Goal: Information Seeking & Learning: Learn about a topic

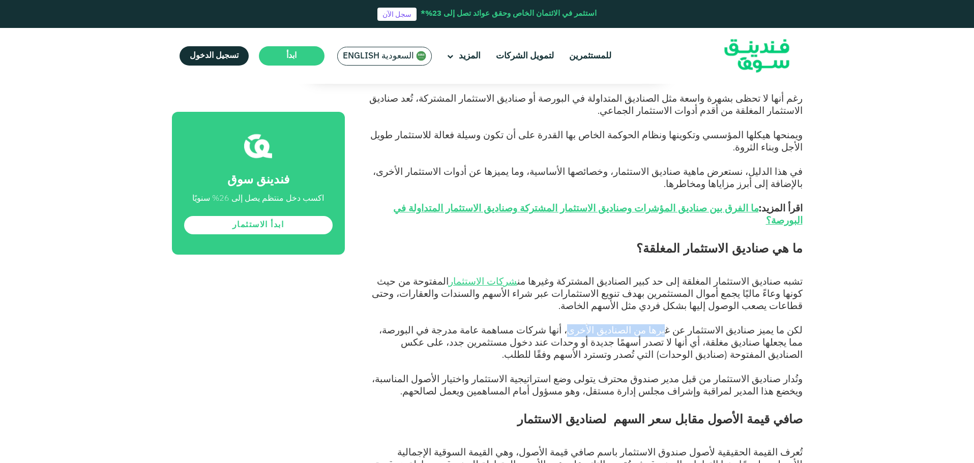
drag, startPoint x: 690, startPoint y: 304, endPoint x: 613, endPoint y: 304, distance: 77.3
click at [613, 325] on span "لكن ما يميز صناديق الاستثمار عن غيرها من الصناديق الأخرى، أنها شركات مساهمة عام…" at bounding box center [591, 343] width 424 height 36
drag, startPoint x: 595, startPoint y: 304, endPoint x: 531, endPoint y: 303, distance: 64.1
click at [531, 325] on span "لكن ما يميز صناديق الاستثمار عن غيرها من الصناديق الأخرى، أنها شركات مساهمة عام…" at bounding box center [591, 343] width 424 height 36
drag, startPoint x: 453, startPoint y: 305, endPoint x: 384, endPoint y: 307, distance: 69.2
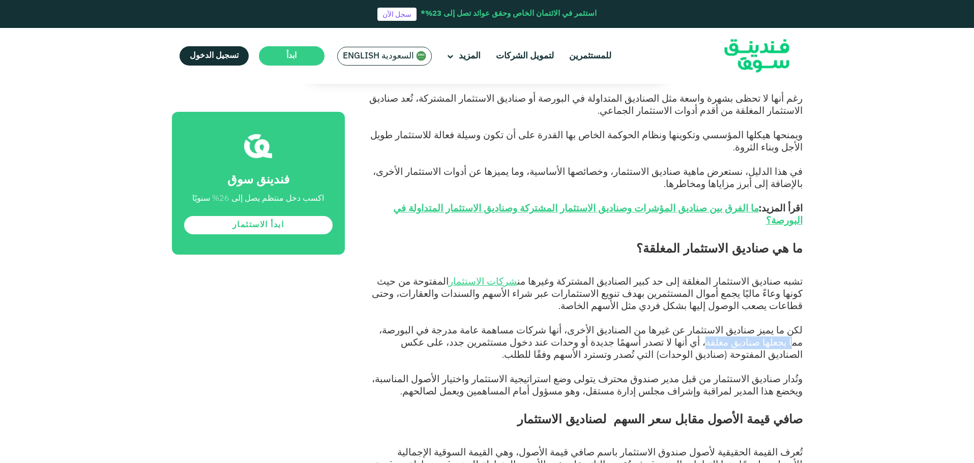
click at [385, 325] on span "لكن ما يميز صناديق الاستثمار عن غيرها من الصناديق الأخرى، أنها شركات مساهمة عام…" at bounding box center [591, 343] width 424 height 36
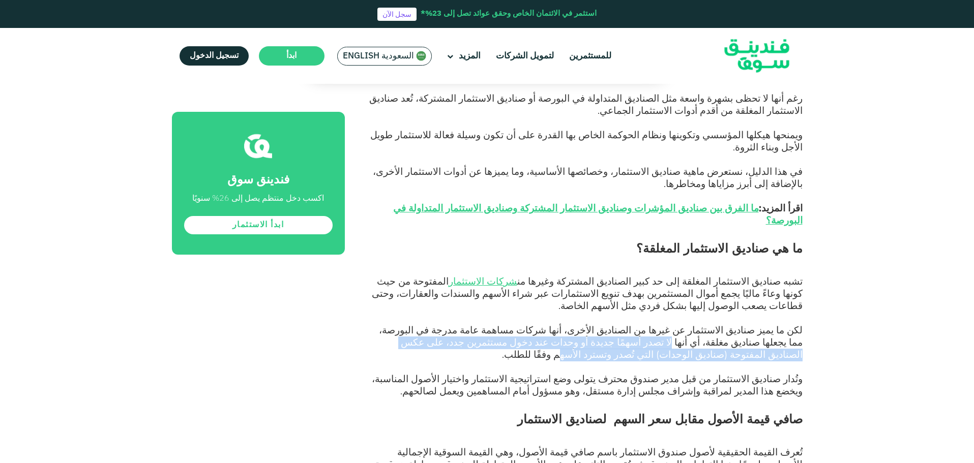
drag, startPoint x: 772, startPoint y: 318, endPoint x: 383, endPoint y: 315, distance: 389.2
click at [383, 325] on span "لكن ما يميز صناديق الاستثمار عن غيرها من الصناديق الأخرى، أنها شركات مساهمة عام…" at bounding box center [591, 343] width 424 height 36
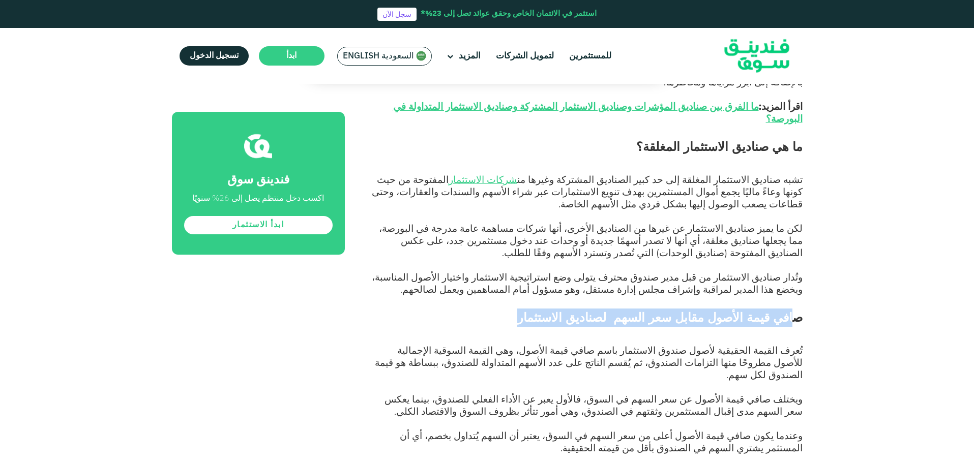
drag, startPoint x: 736, startPoint y: 294, endPoint x: 572, endPoint y: 292, distance: 163.3
click at [572, 309] on h2 "صافي قيمة الأصول مقابل سعر السهم لصناديق الاستثمار" at bounding box center [585, 327] width 435 height 37
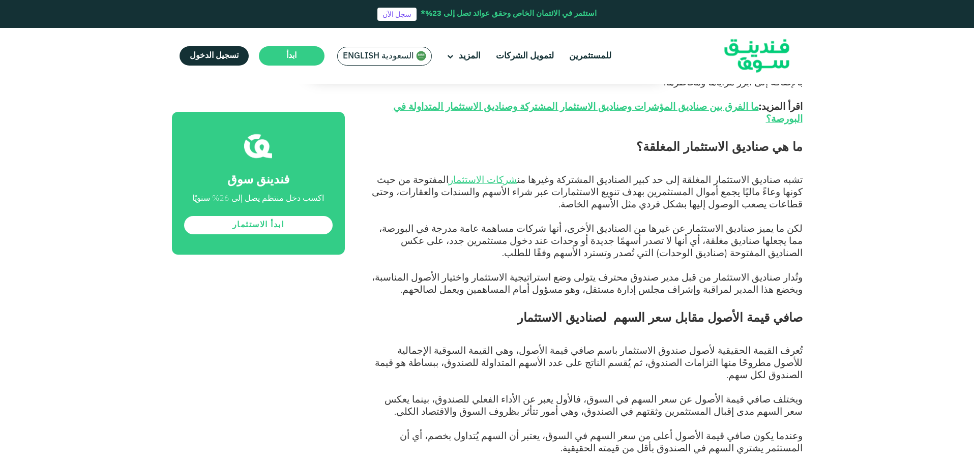
click at [508, 309] on h2 "صافي قيمة الأصول مقابل سعر السهم لصناديق الاستثمار" at bounding box center [585, 327] width 435 height 37
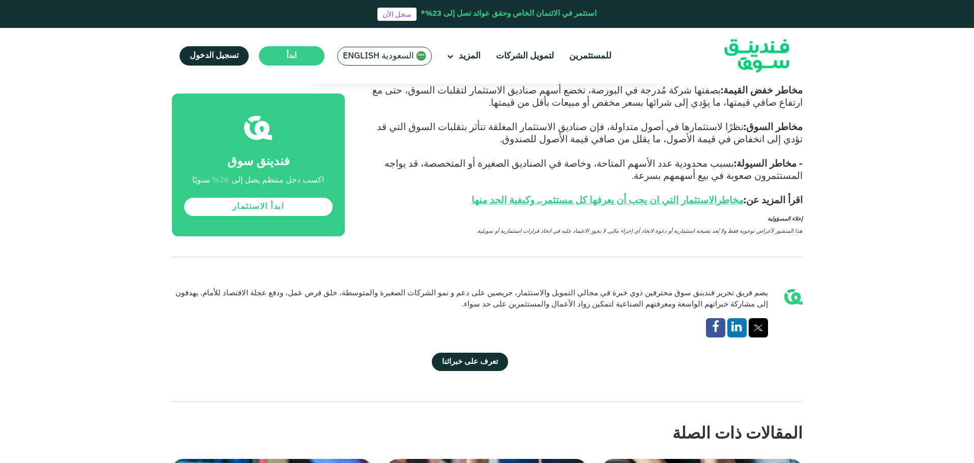
scroll to position [1628, 0]
